Goal: Task Accomplishment & Management: Manage account settings

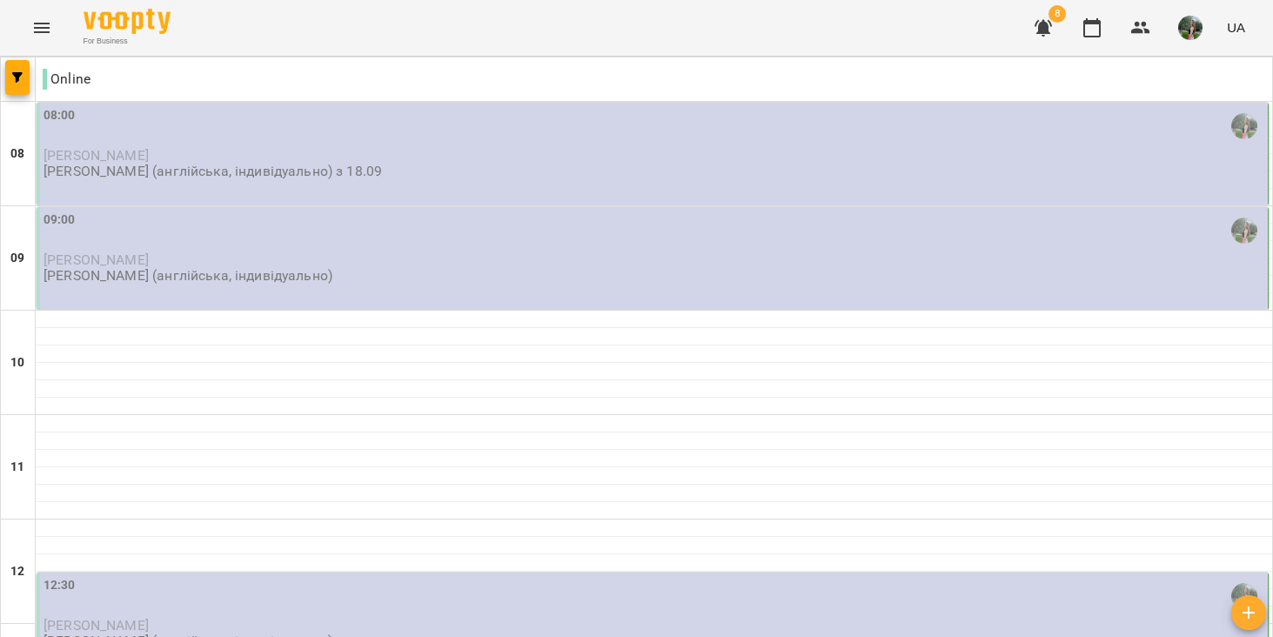
click at [123, 129] on div "08:00" at bounding box center [654, 126] width 1221 height 40
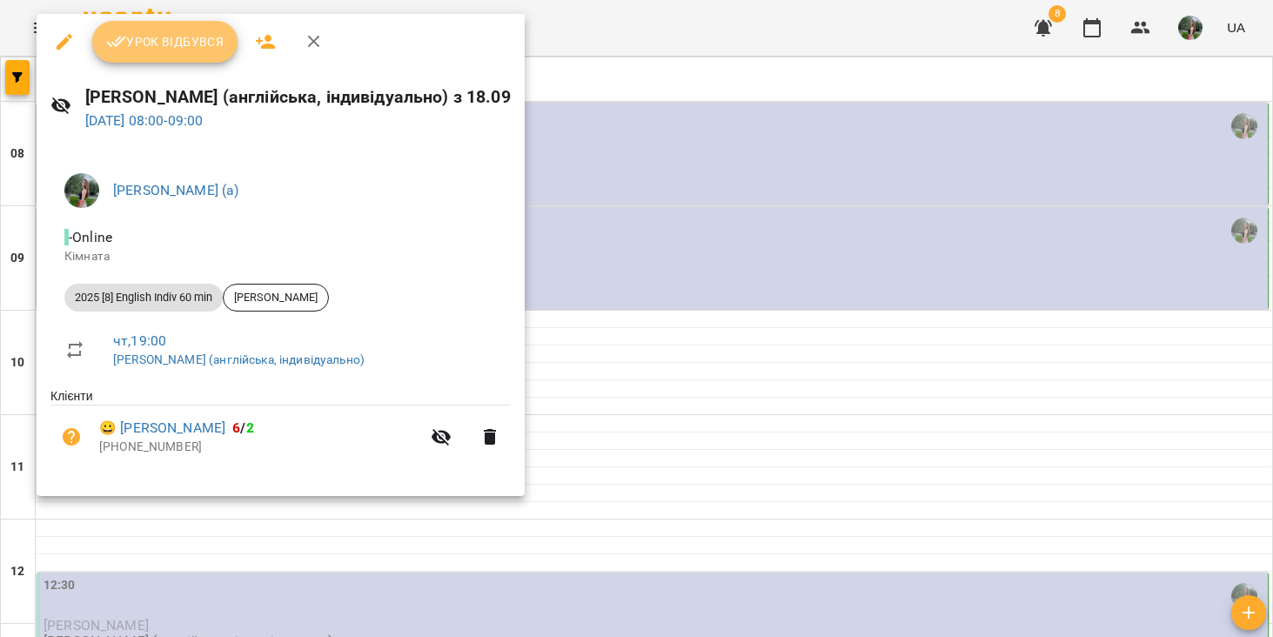
click at [205, 46] on span "Урок відбувся" at bounding box center [165, 41] width 118 height 21
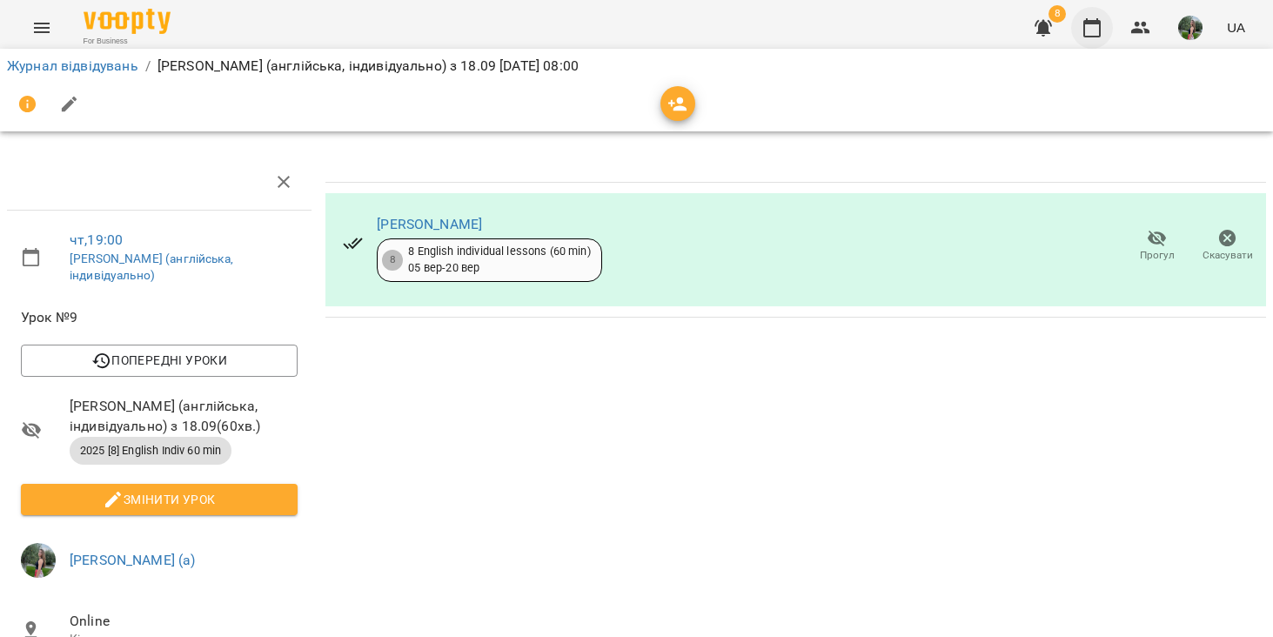
click at [1099, 23] on icon "button" at bounding box center [1092, 27] width 17 height 19
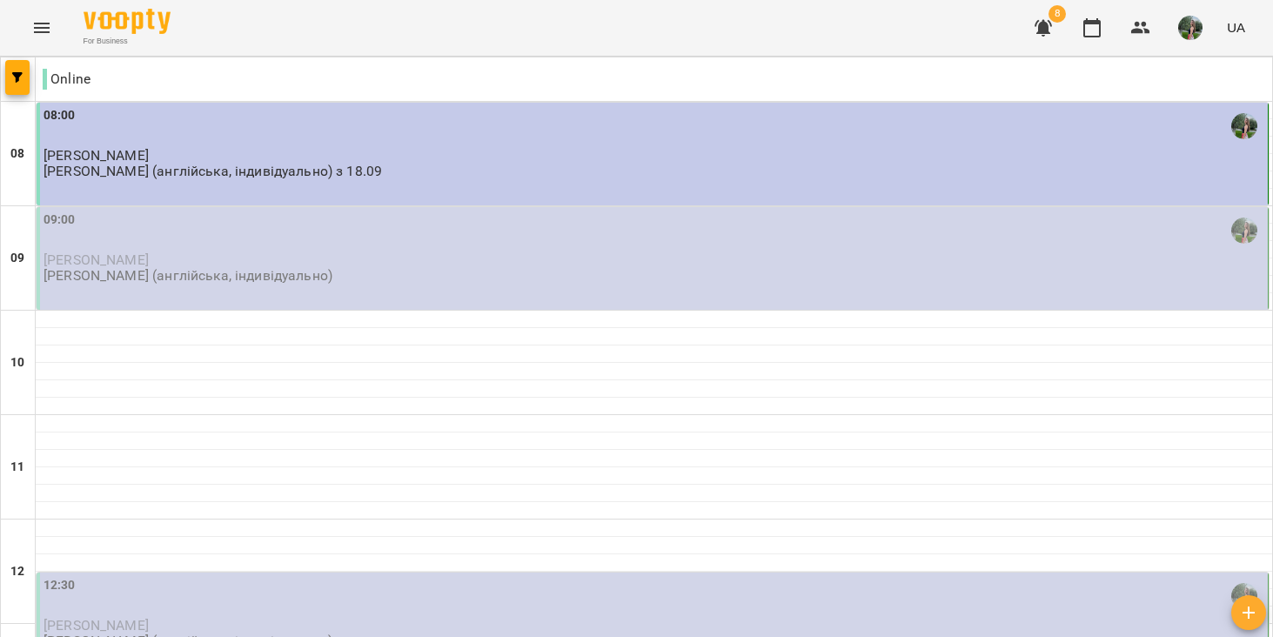
click at [285, 236] on div "09:00" at bounding box center [654, 231] width 1221 height 40
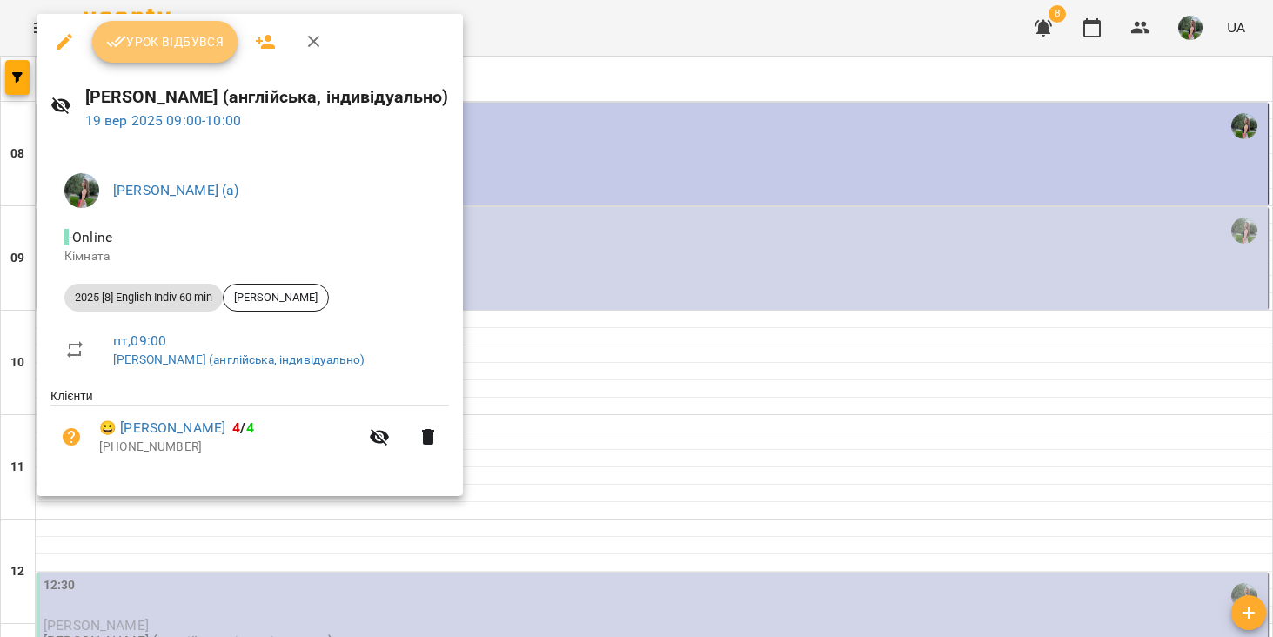
click at [184, 43] on span "Урок відбувся" at bounding box center [165, 41] width 118 height 21
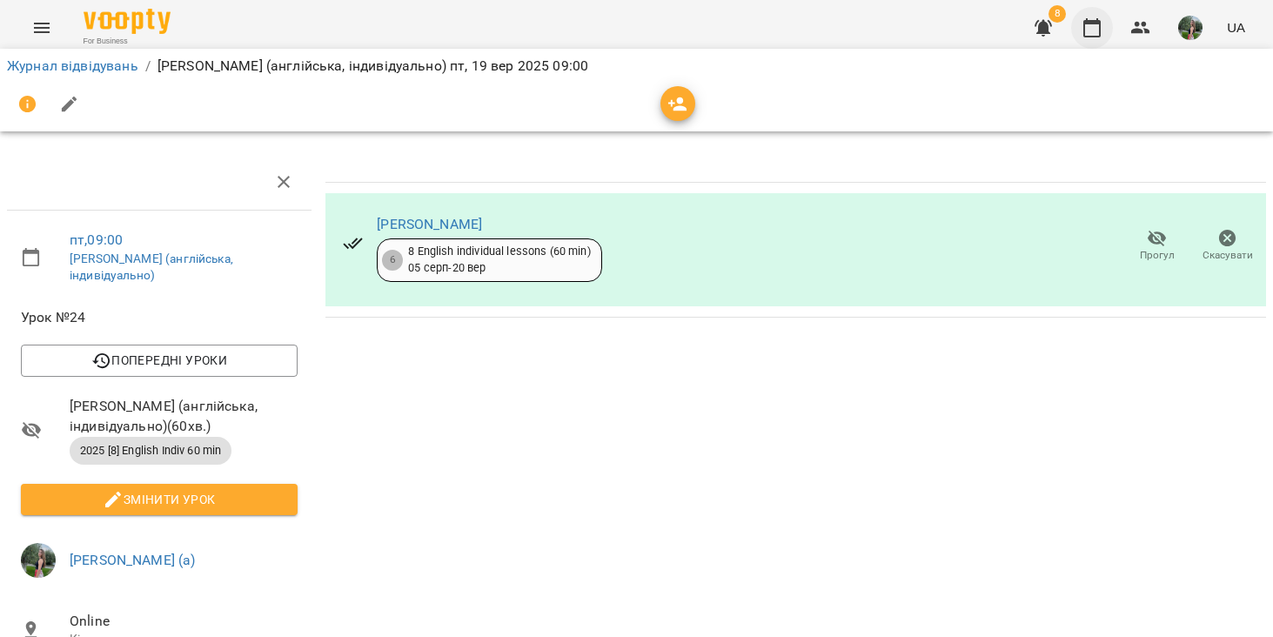
click at [1092, 30] on icon "button" at bounding box center [1092, 27] width 21 height 21
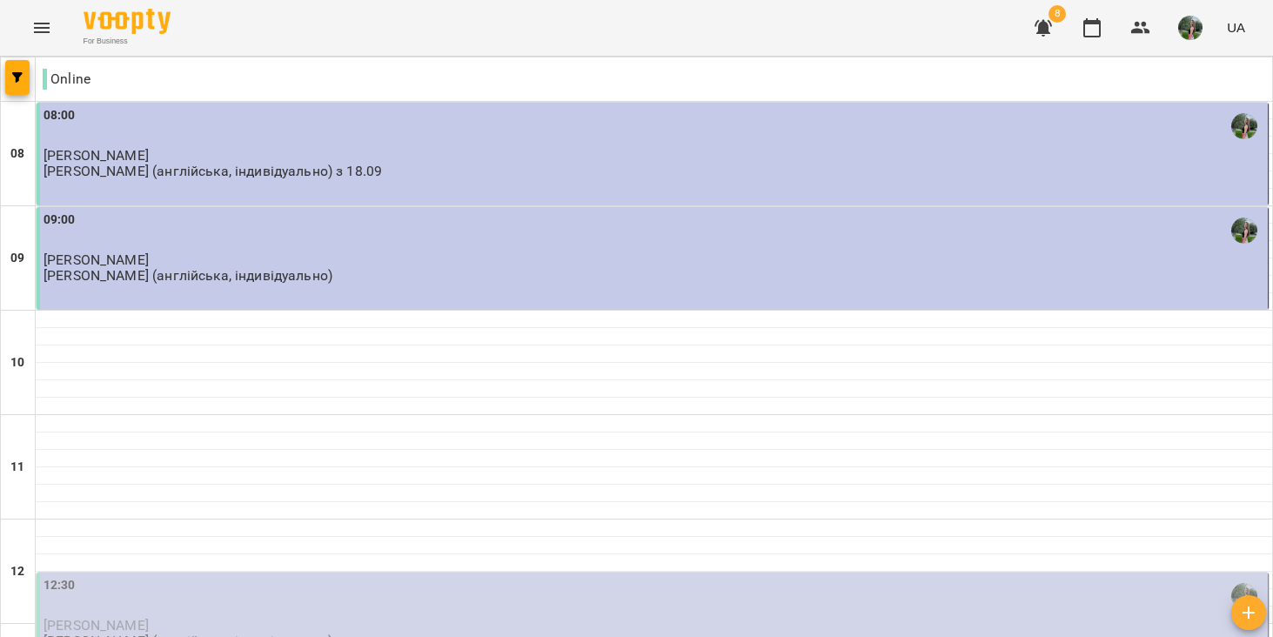
scroll to position [441, 0]
click at [530, 618] on p "[PERSON_NAME]" at bounding box center [654, 625] width 1221 height 15
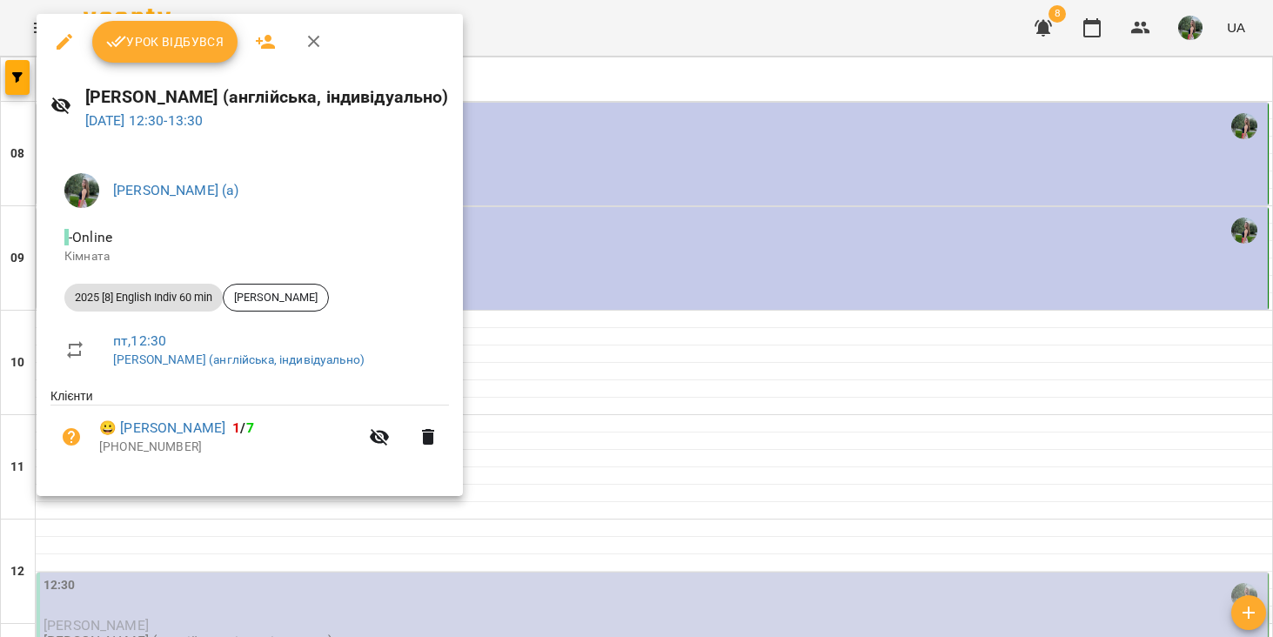
click at [201, 40] on span "Урок відбувся" at bounding box center [165, 41] width 118 height 21
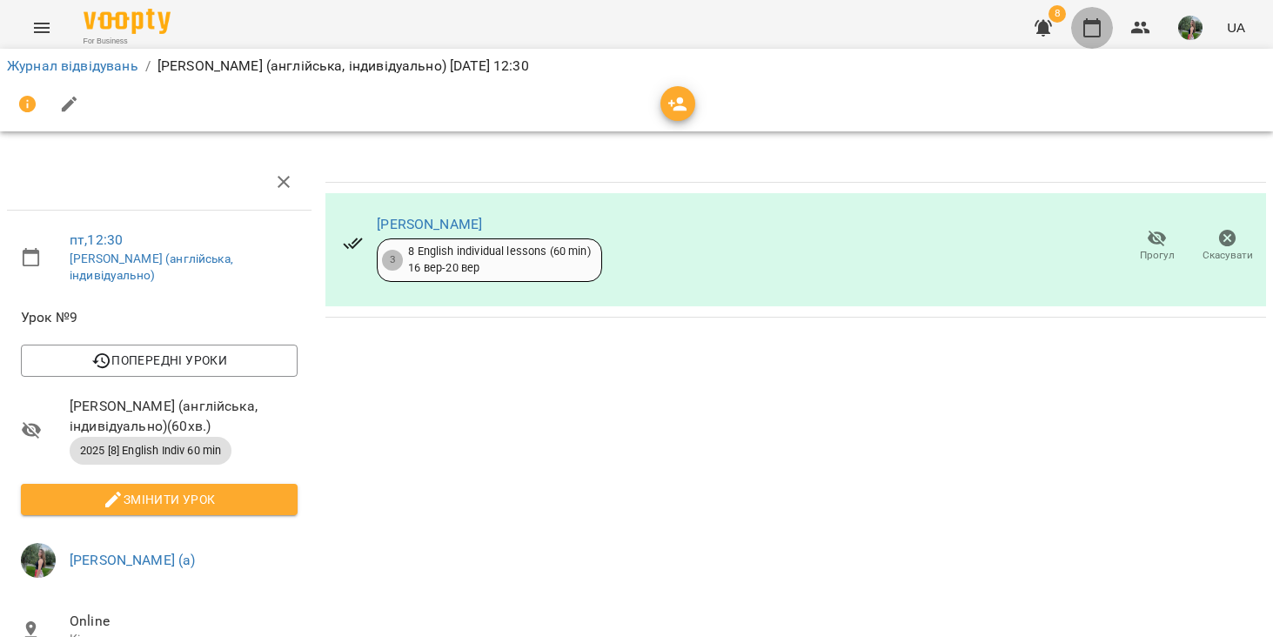
click at [1092, 29] on icon "button" at bounding box center [1092, 27] width 21 height 21
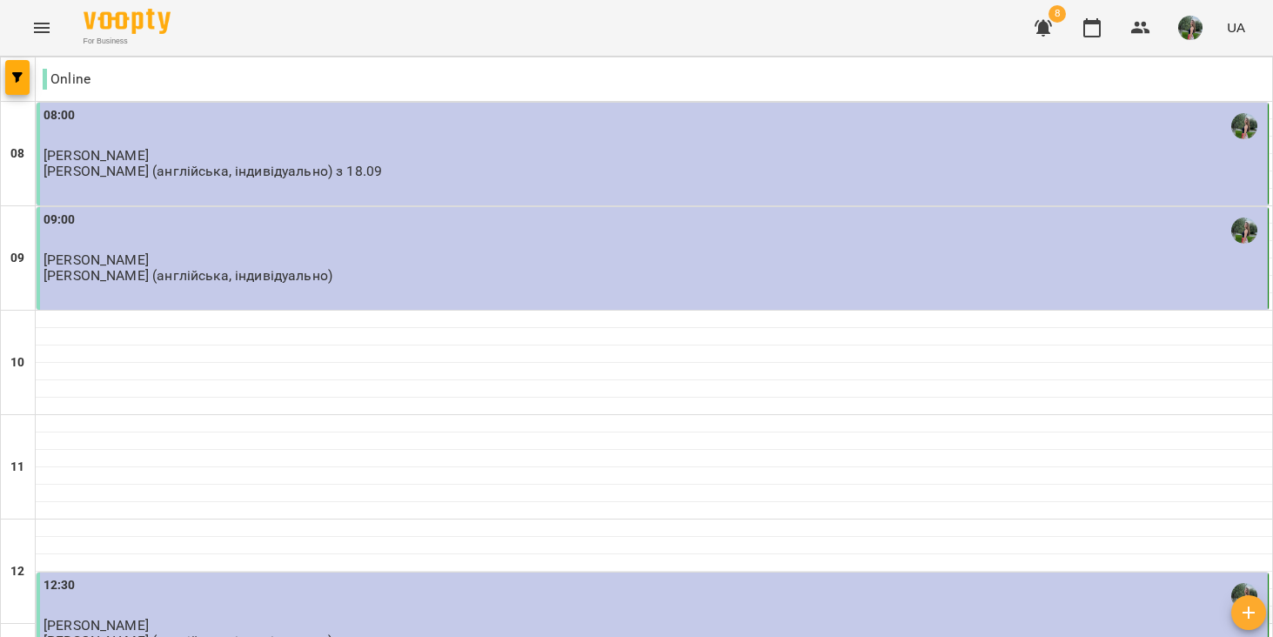
scroll to position [609, 0]
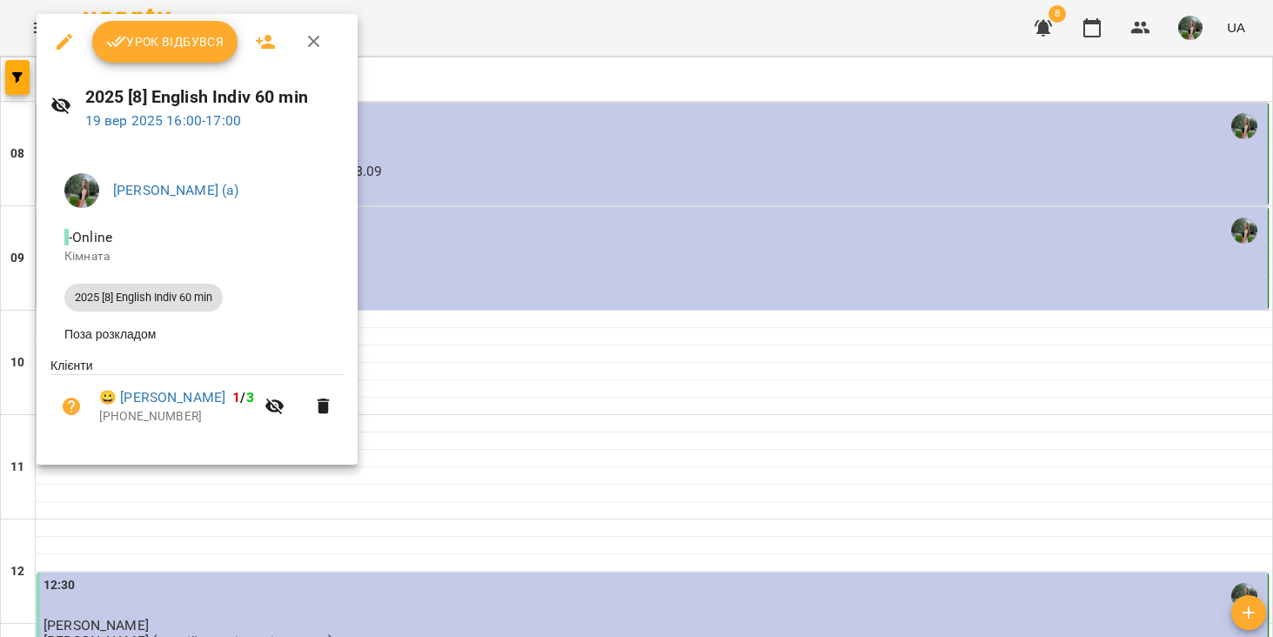
click at [182, 38] on span "Урок відбувся" at bounding box center [165, 41] width 118 height 21
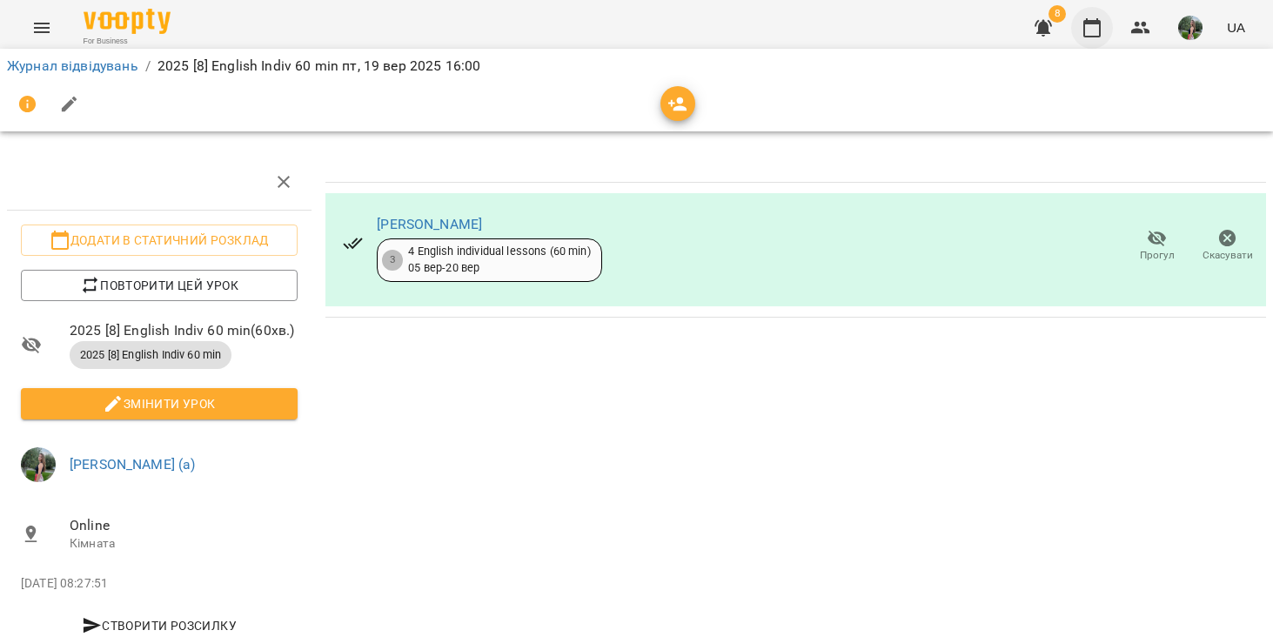
click at [1095, 23] on icon "button" at bounding box center [1092, 27] width 17 height 19
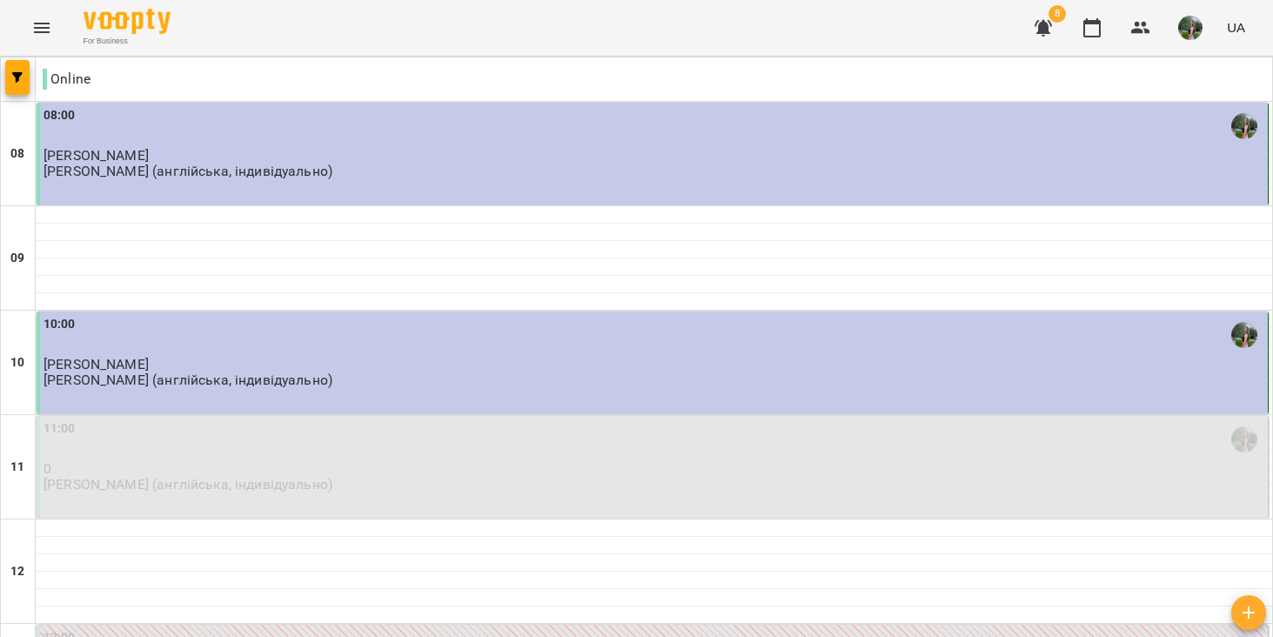
scroll to position [1110, 0]
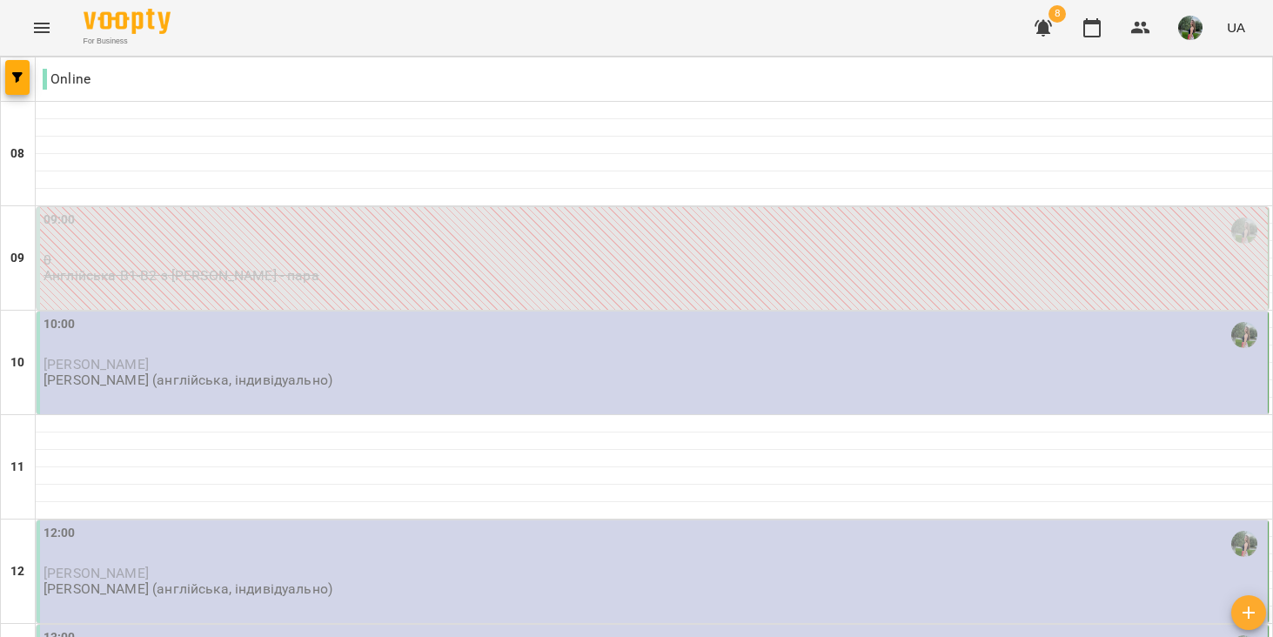
scroll to position [192, 0]
